Goal: Entertainment & Leisure: Consume media (video, audio)

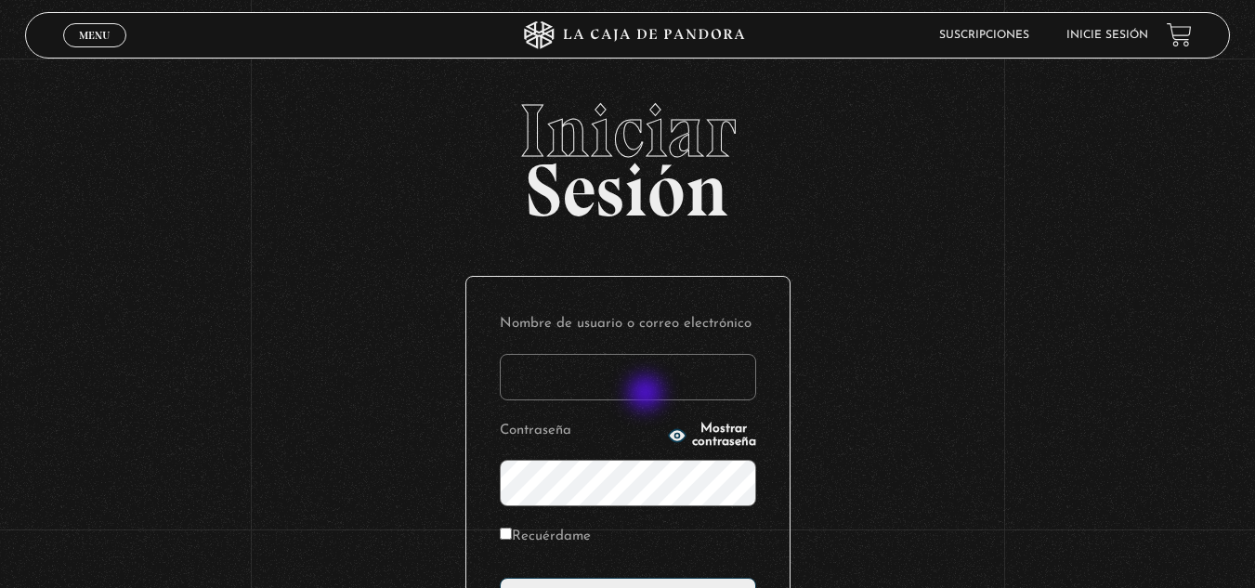
type input "[EMAIL_ADDRESS][DOMAIN_NAME]"
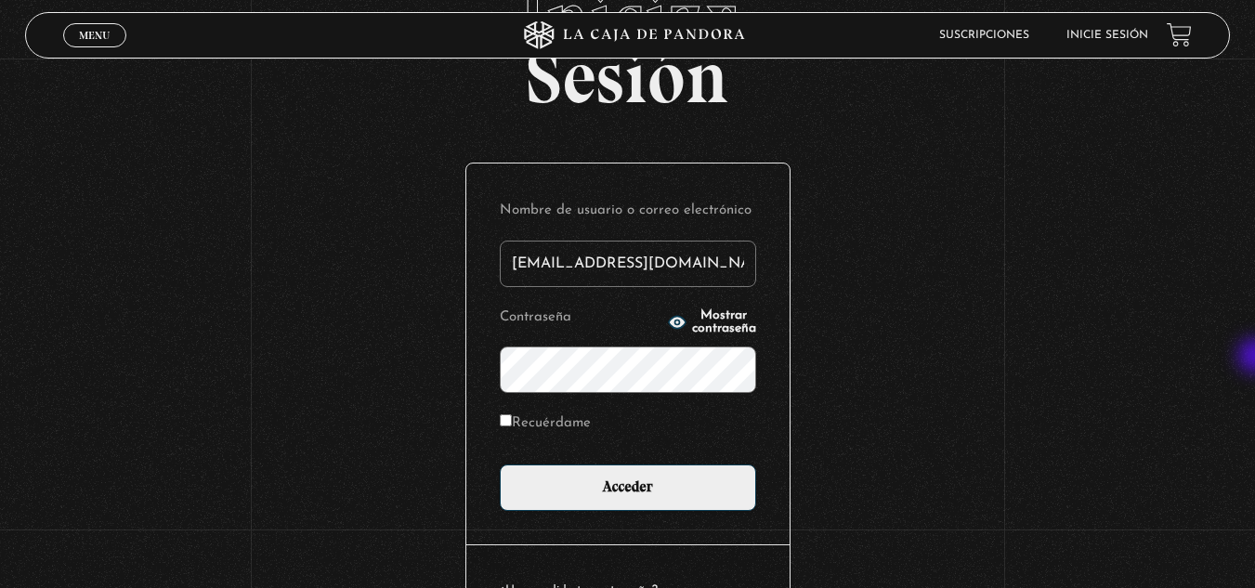
scroll to position [117, 0]
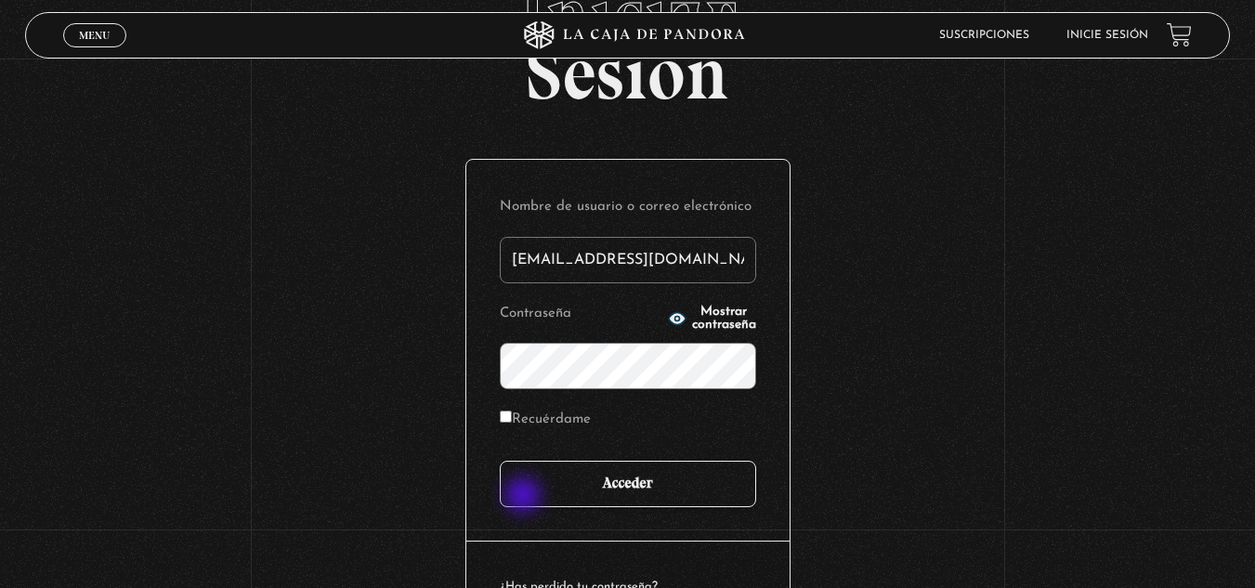
click at [525, 497] on input "Acceder" at bounding box center [628, 484] width 256 height 46
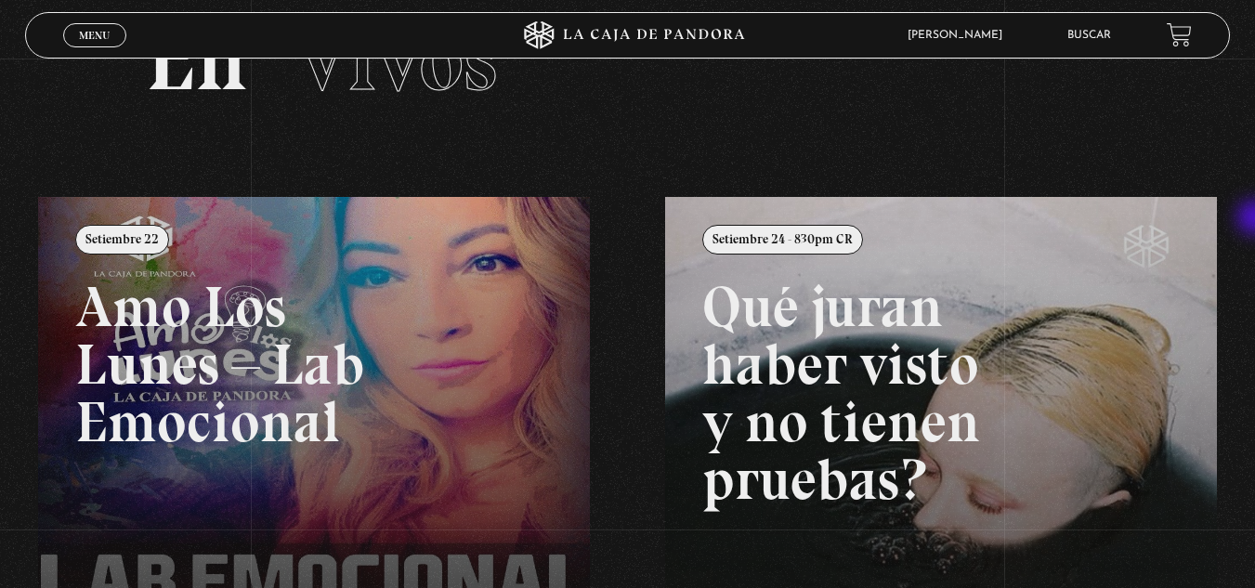
scroll to position [90, 0]
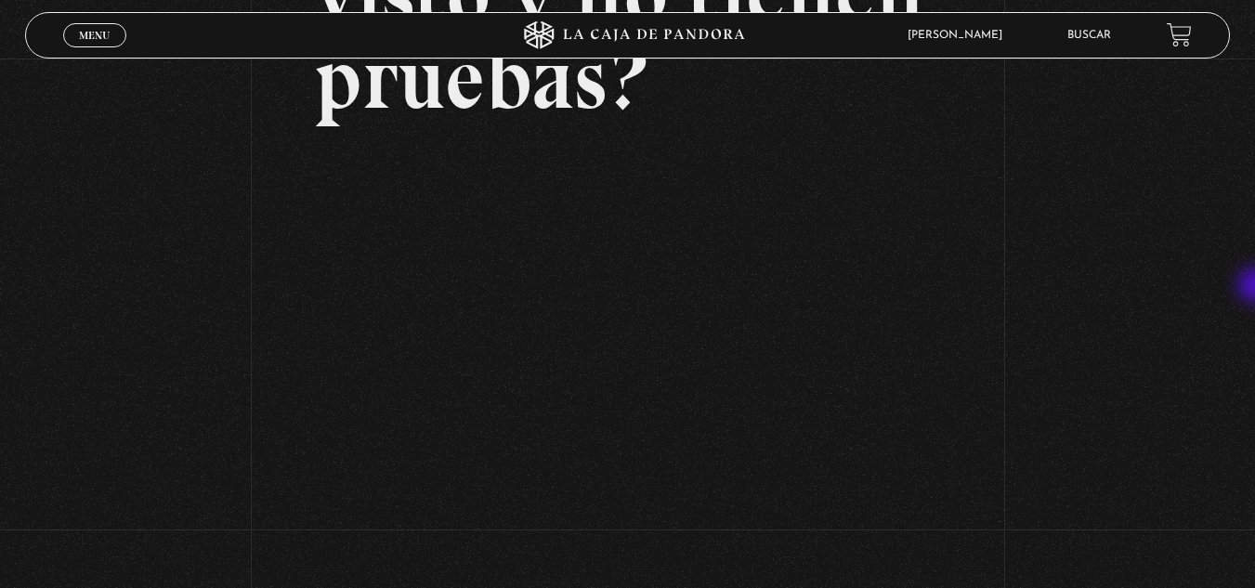
scroll to position [291, 0]
